Goal: Task Accomplishment & Management: Complete application form

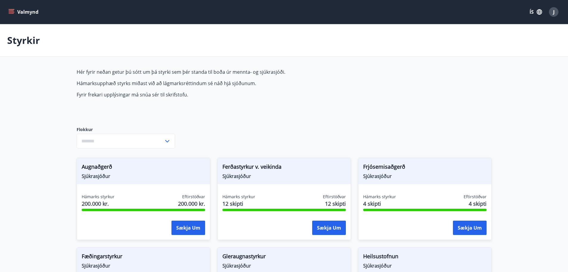
type input "***"
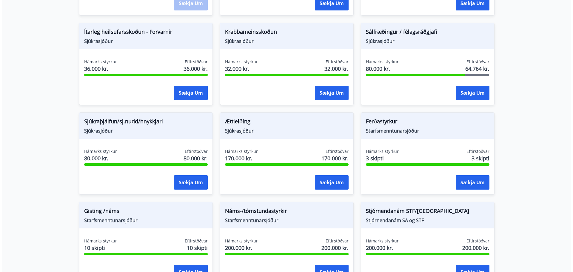
scroll to position [418, 0]
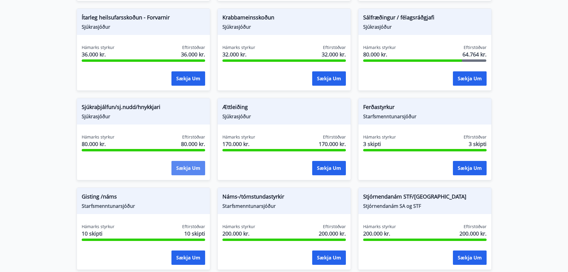
click at [187, 165] on button "Sækja um" at bounding box center [188, 168] width 34 height 14
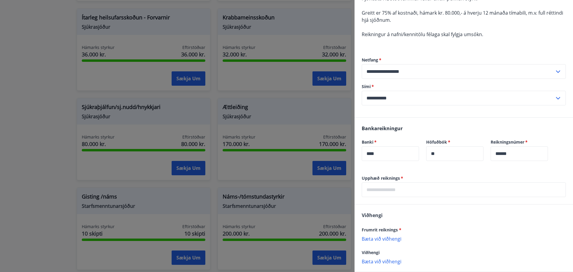
scroll to position [119, 0]
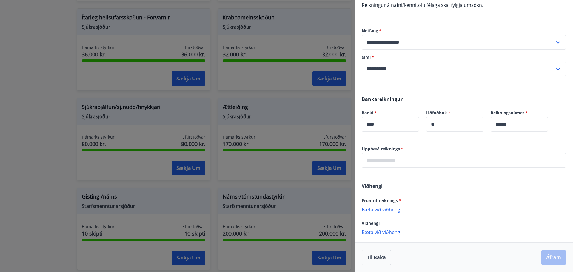
click at [401, 161] on input "text" at bounding box center [463, 160] width 204 height 15
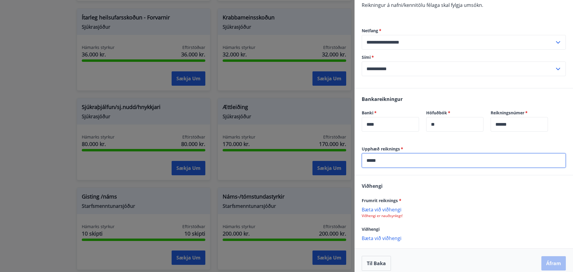
type input "*****"
click at [388, 209] on p "Bæta við viðhengi" at bounding box center [463, 209] width 204 height 6
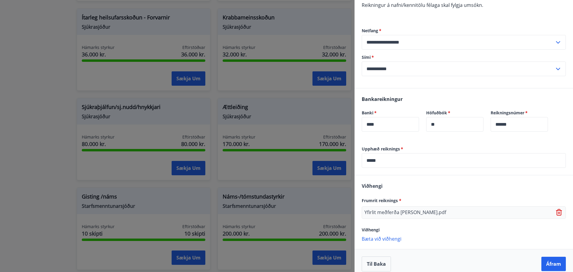
click at [394, 237] on p "Bæta við viðhengi" at bounding box center [463, 238] width 204 height 6
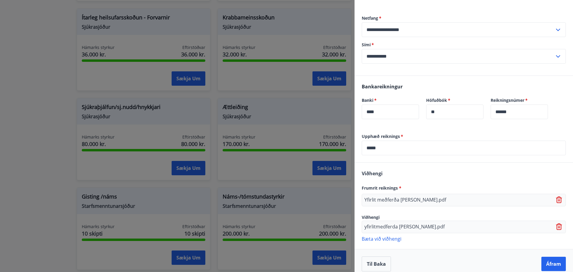
scroll to position [138, 0]
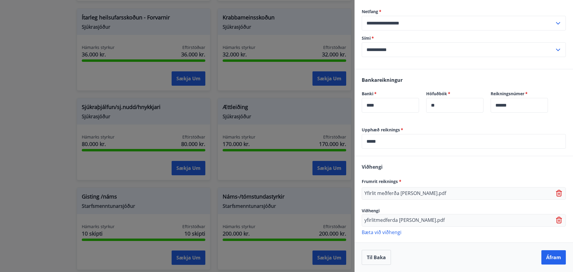
click at [556, 191] on icon at bounding box center [558, 191] width 5 height 1
click at [559, 220] on icon at bounding box center [559, 220] width 1 height 2
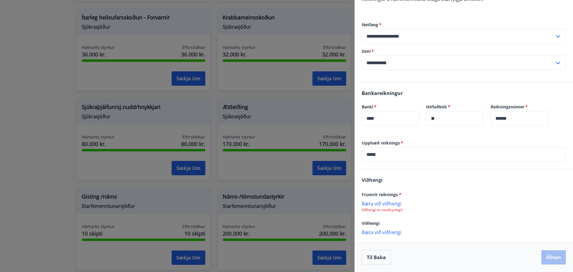
click at [392, 204] on p "Bæta við viðhengi" at bounding box center [463, 203] width 204 height 6
click at [380, 231] on p "Bæta við viðhengi" at bounding box center [463, 232] width 204 height 6
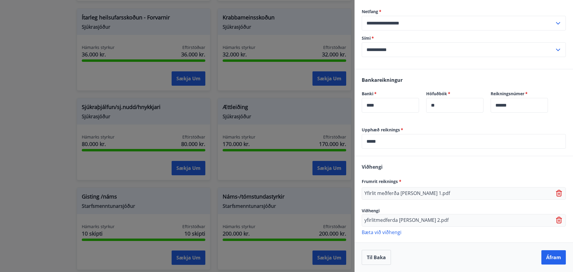
click at [474, 230] on p "Bæta við viðhengi" at bounding box center [463, 232] width 204 height 6
click at [546, 255] on button "Áfram" at bounding box center [553, 257] width 24 height 14
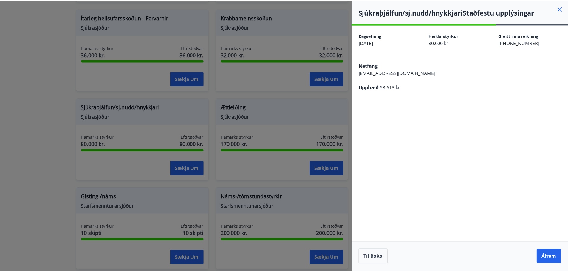
scroll to position [0, 0]
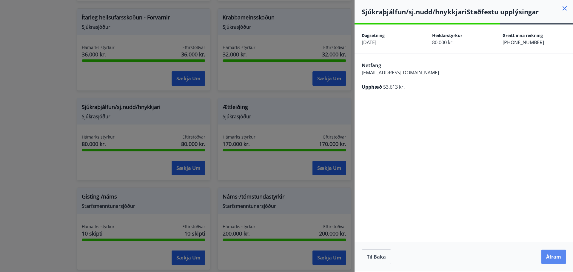
click at [556, 258] on button "Áfram" at bounding box center [553, 256] width 24 height 14
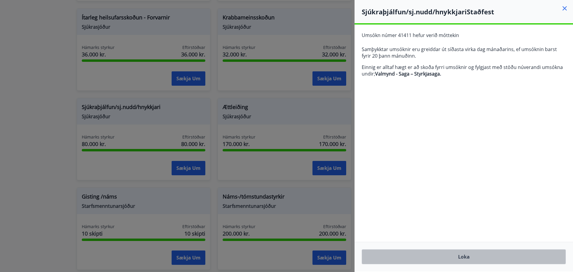
click at [518, 256] on button "Loka" at bounding box center [463, 256] width 204 height 15
